Goal: Task Accomplishment & Management: Manage account settings

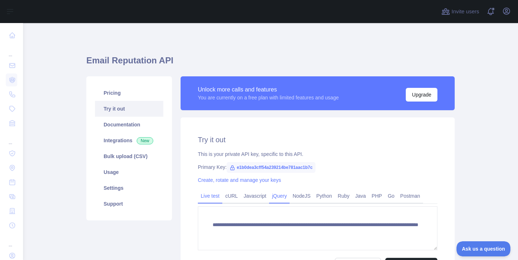
scroll to position [48, 0]
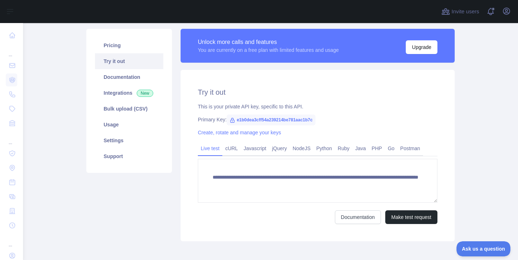
click at [288, 121] on span "e1b0dea3cff54a239214be781aac1b7c" at bounding box center [271, 119] width 89 height 11
copy span "e1b0dea3cff54a239214be781aac1b7c"
click at [377, 96] on h2 "Try it out" at bounding box center [318, 92] width 240 height 10
click at [262, 124] on span "e1b0dea3cff54a239214be781aac1b7c" at bounding box center [271, 119] width 89 height 11
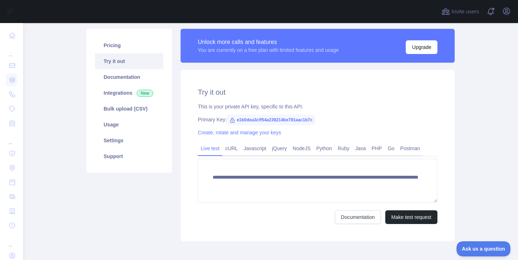
click at [262, 124] on span "e1b0dea3cff54a239214be781aac1b7c" at bounding box center [271, 119] width 89 height 11
click at [266, 120] on span "e1b0dea3cff54a239214be781aac1b7c" at bounding box center [271, 119] width 89 height 11
copy span "e1b0dea3cff54a239214be781aac1b7c"
click at [357, 103] on div "This is your private API key, specific to this API." at bounding box center [318, 106] width 240 height 7
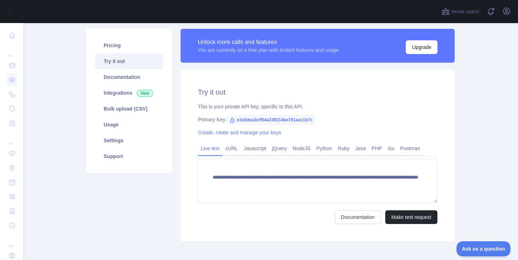
click at [365, 108] on div "This is your private API key, specific to this API." at bounding box center [318, 106] width 240 height 7
click at [114, 141] on link "Settings" at bounding box center [129, 140] width 68 height 16
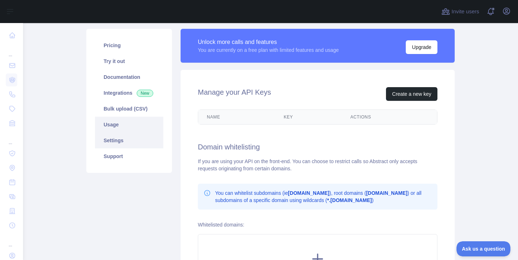
click at [111, 129] on link "Usage" at bounding box center [129, 125] width 68 height 16
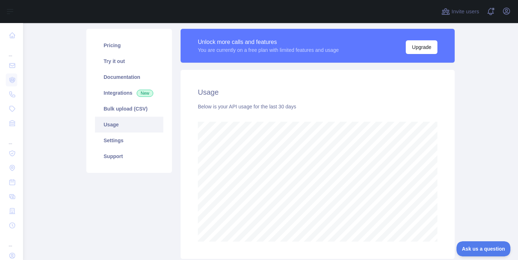
scroll to position [237, 490]
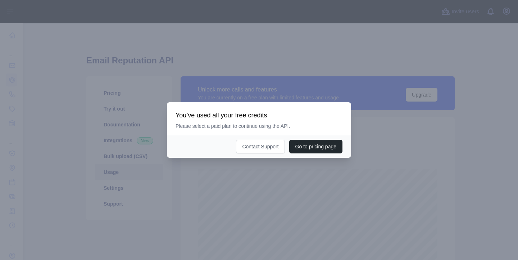
scroll to position [237, 490]
click at [230, 192] on div at bounding box center [259, 130] width 518 height 260
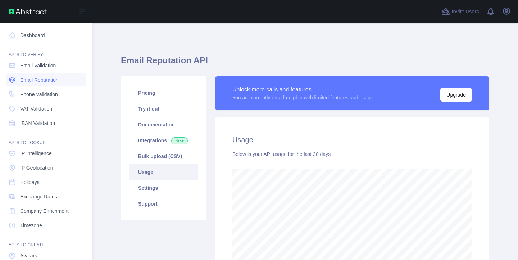
scroll to position [359719, 359535]
click at [51, 80] on span "Email Reputation" at bounding box center [39, 79] width 39 height 7
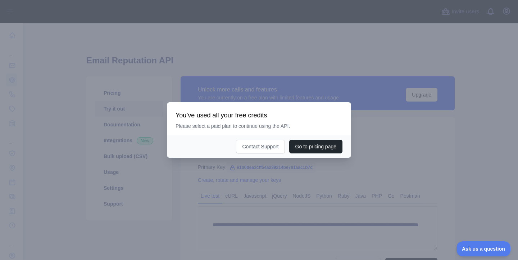
click at [149, 169] on div at bounding box center [259, 130] width 518 height 260
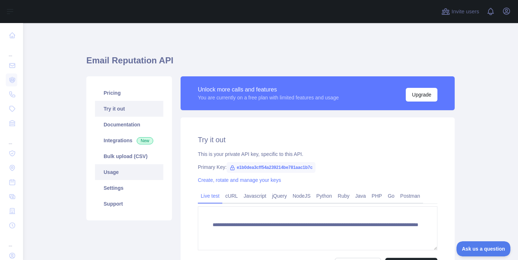
click at [120, 172] on link "Usage" at bounding box center [129, 172] width 68 height 16
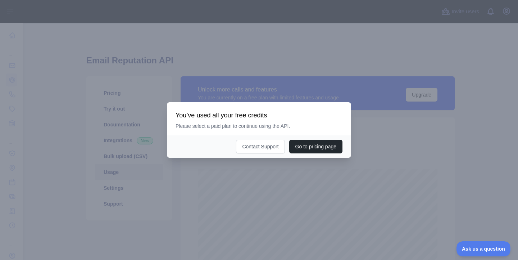
scroll to position [237, 490]
click at [145, 182] on div at bounding box center [259, 130] width 518 height 260
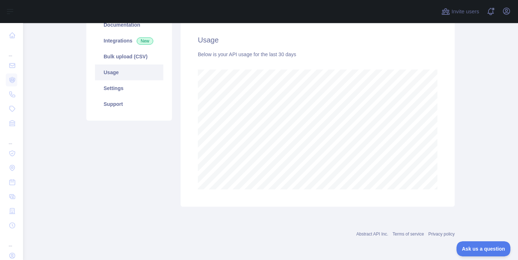
scroll to position [0, 0]
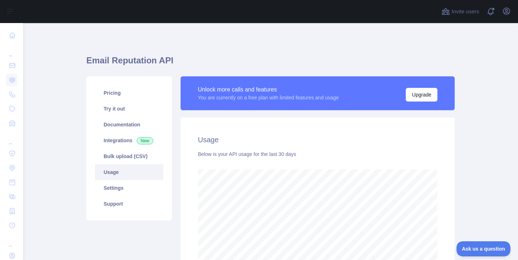
click at [452, 45] on div "Email Reputation API Pricing Try it out Documentation Integrations New Bulk upl…" at bounding box center [270, 178] width 369 height 276
